Goal: Transaction & Acquisition: Purchase product/service

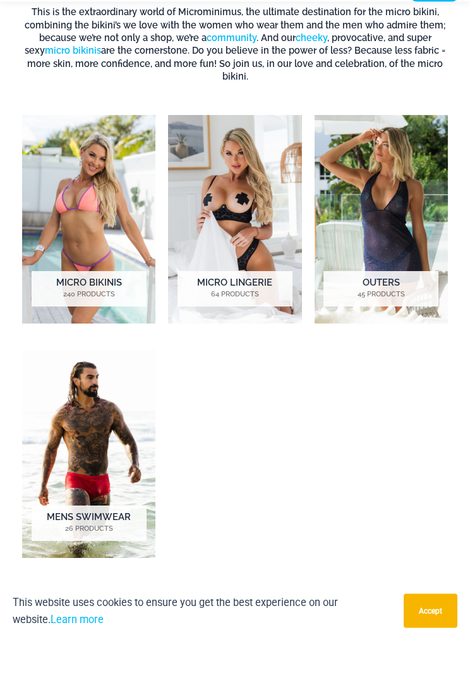
scroll to position [655, 0]
click at [107, 315] on h2 "Micro Bikinis 240 Products" at bounding box center [89, 332] width 115 height 35
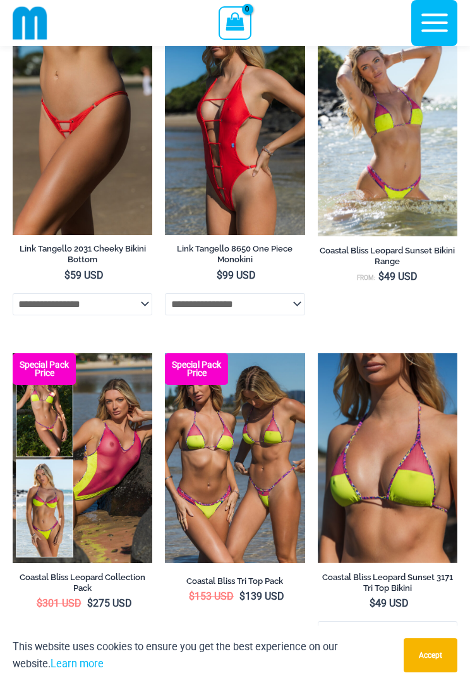
scroll to position [2745, 0]
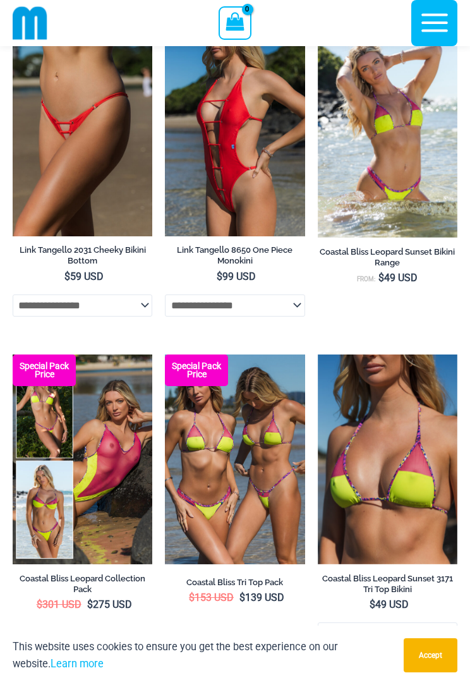
click at [165, 27] on img at bounding box center [165, 27] width 0 height 0
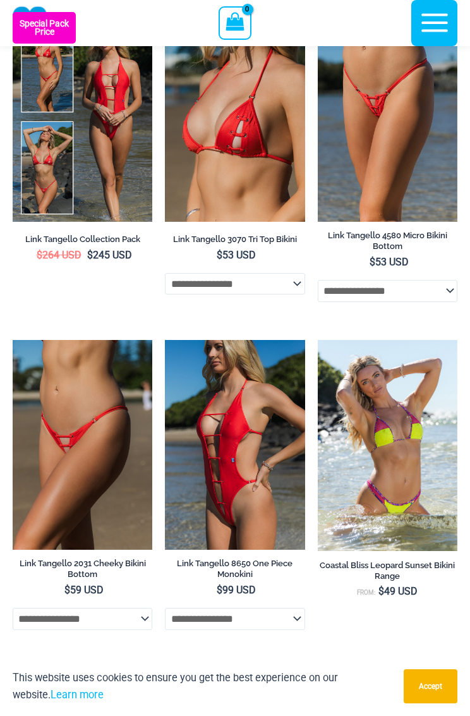
scroll to position [2432, 0]
click at [165, 13] on img at bounding box center [165, 13] width 0 height 0
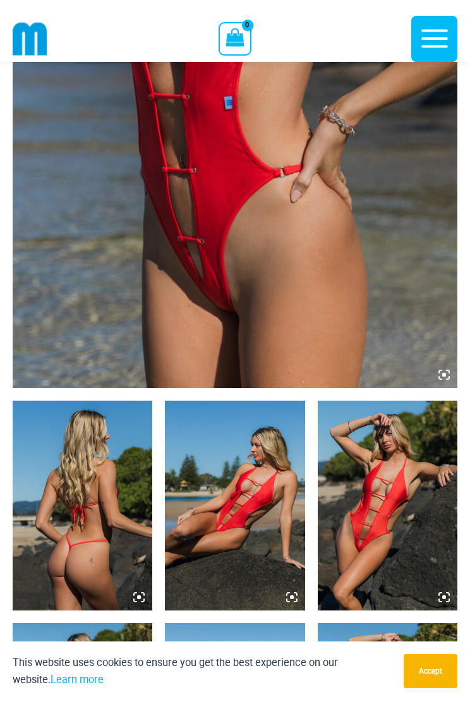
scroll to position [388, 0]
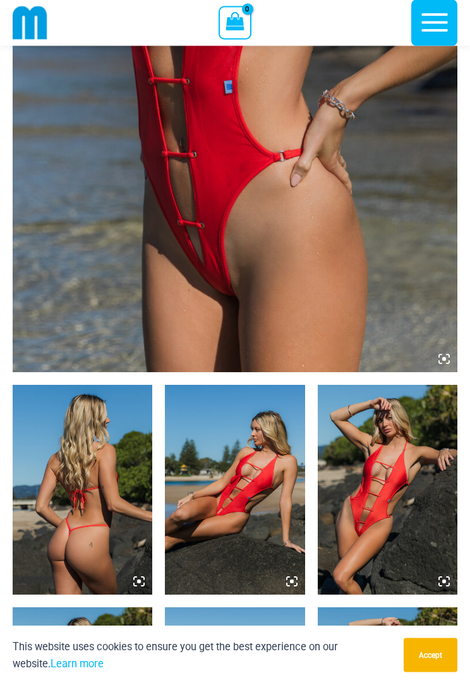
click at [102, 168] on img at bounding box center [235, 39] width 445 height 667
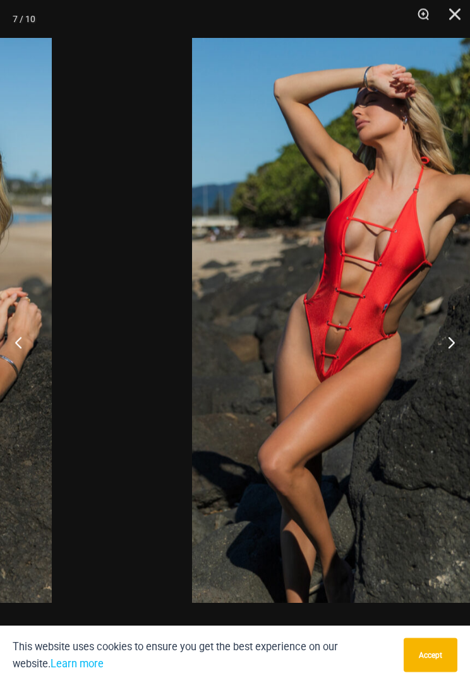
click at [99, 162] on div "7 / 10" at bounding box center [235, 342] width 470 height 685
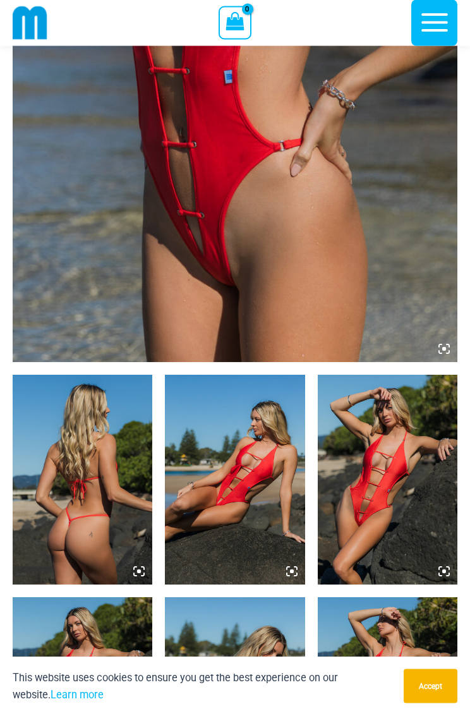
scroll to position [364, 0]
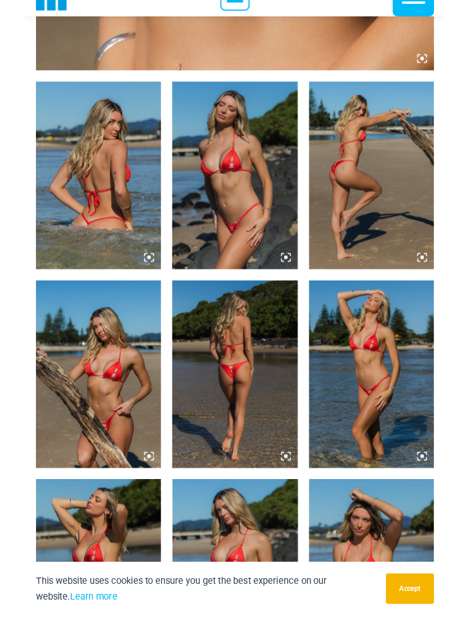
scroll to position [729, 0]
